Goal: Find specific page/section: Find specific page/section

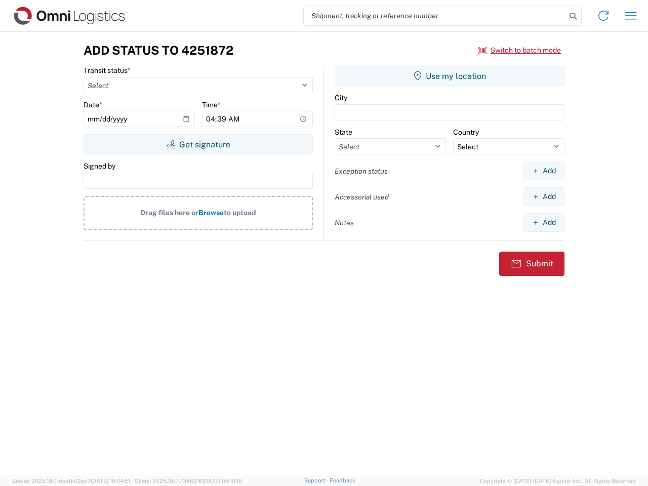
click at [435, 16] on input "search" at bounding box center [435, 15] width 262 height 19
click at [573, 16] on icon at bounding box center [573, 16] width 14 height 14
click at [604, 16] on icon at bounding box center [604, 16] width 16 height 16
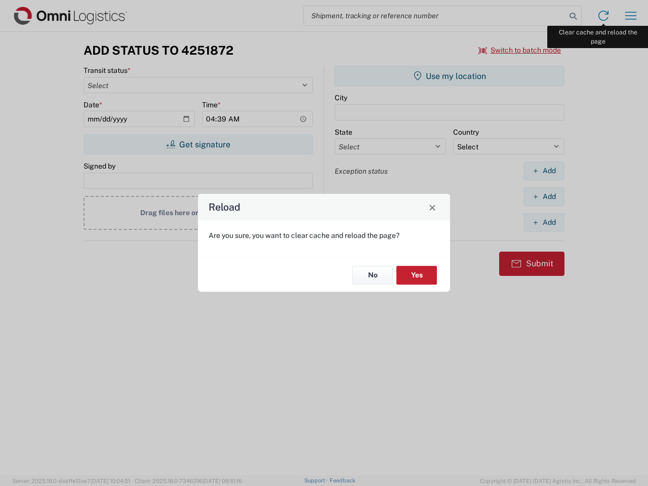
click at [631, 16] on div "Reload Are you sure, you want to clear cache and reload the page? No Yes" at bounding box center [324, 243] width 648 height 486
click at [520, 50] on div "Reload Are you sure, you want to clear cache and reload the page? No Yes" at bounding box center [324, 243] width 648 height 486
click at [198, 144] on div "Reload Are you sure, you want to clear cache and reload the page? No Yes" at bounding box center [324, 243] width 648 height 486
click at [450, 76] on div "Reload Are you sure, you want to clear cache and reload the page? No Yes" at bounding box center [324, 243] width 648 height 486
click at [544, 171] on div "Reload Are you sure, you want to clear cache and reload the page? No Yes" at bounding box center [324, 243] width 648 height 486
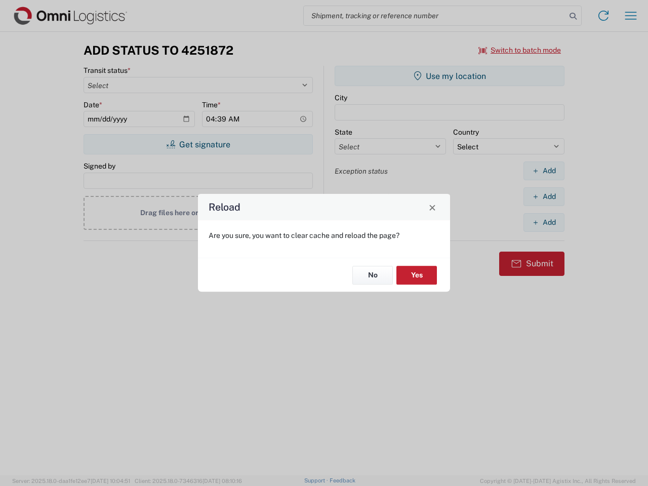
click at [544, 197] on div "Reload Are you sure, you want to clear cache and reload the page? No Yes" at bounding box center [324, 243] width 648 height 486
click at [544, 222] on div "Reload Are you sure, you want to clear cache and reload the page? No Yes" at bounding box center [324, 243] width 648 height 486
